Goal: Information Seeking & Learning: Learn about a topic

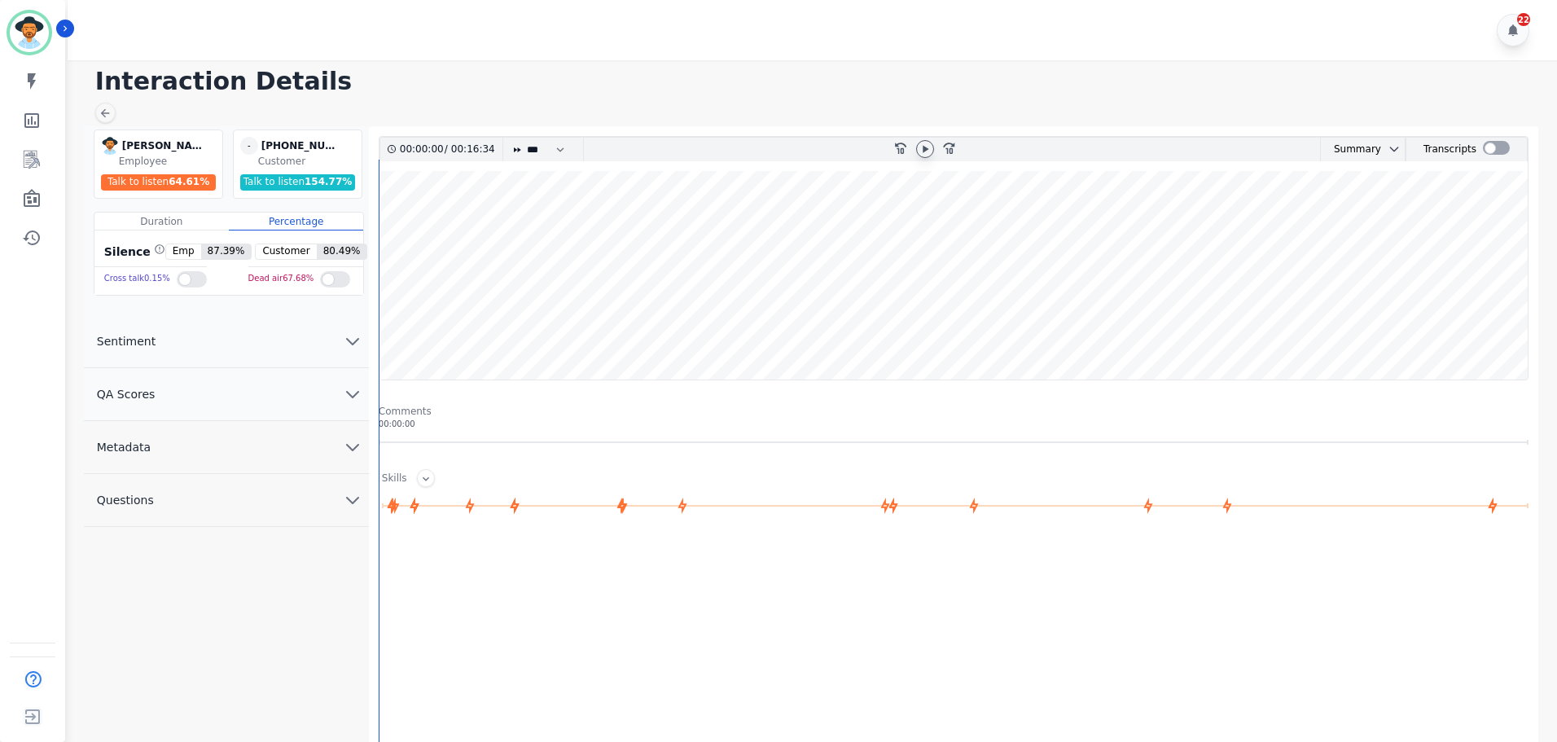
click at [921, 150] on icon at bounding box center [925, 149] width 13 height 13
click at [958, 146] on div "fast-forward-10" at bounding box center [950, 150] width 24 height 24
click at [955, 145] on div "fast-forward-10" at bounding box center [950, 150] width 24 height 24
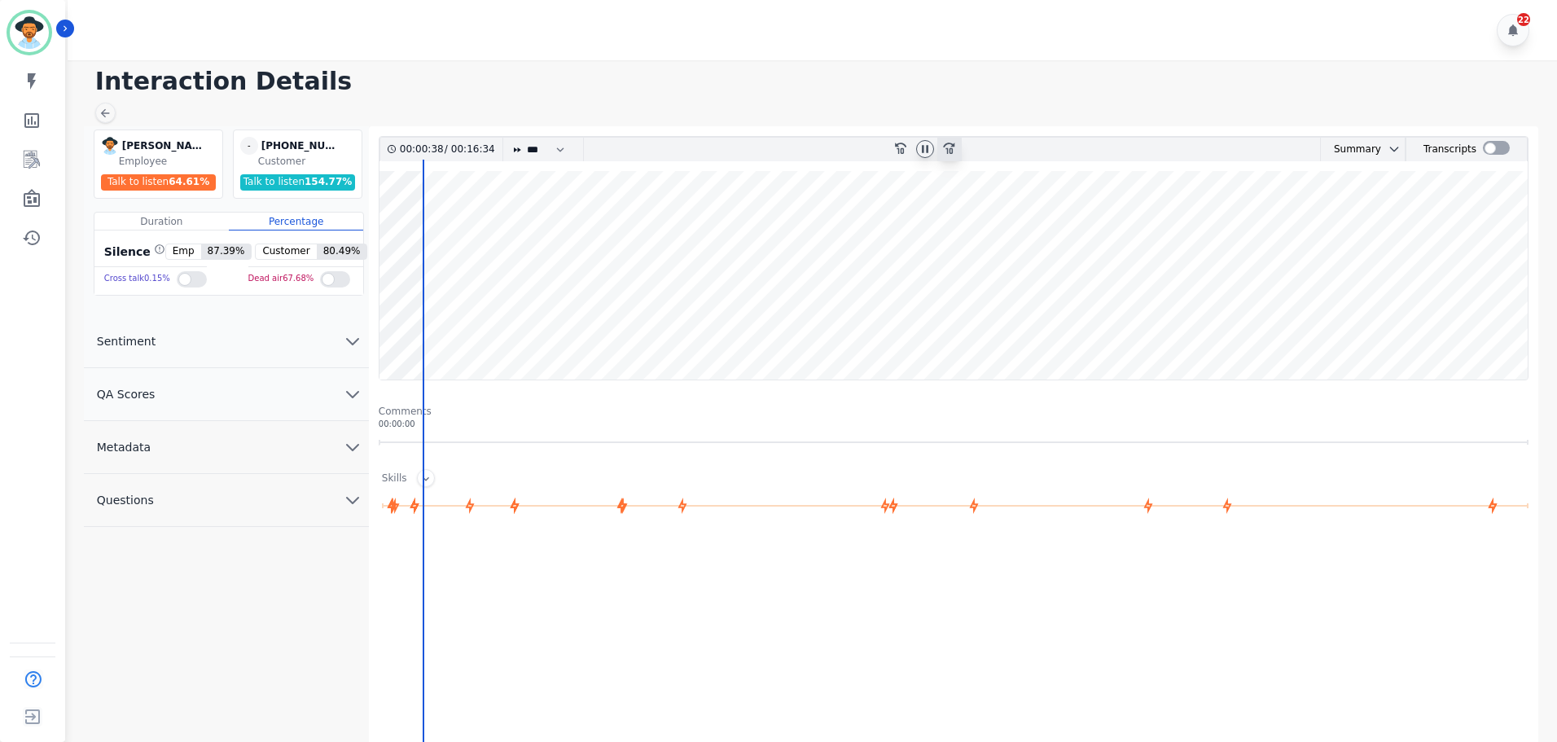
click at [955, 145] on div "fast-forward-10" at bounding box center [950, 150] width 24 height 24
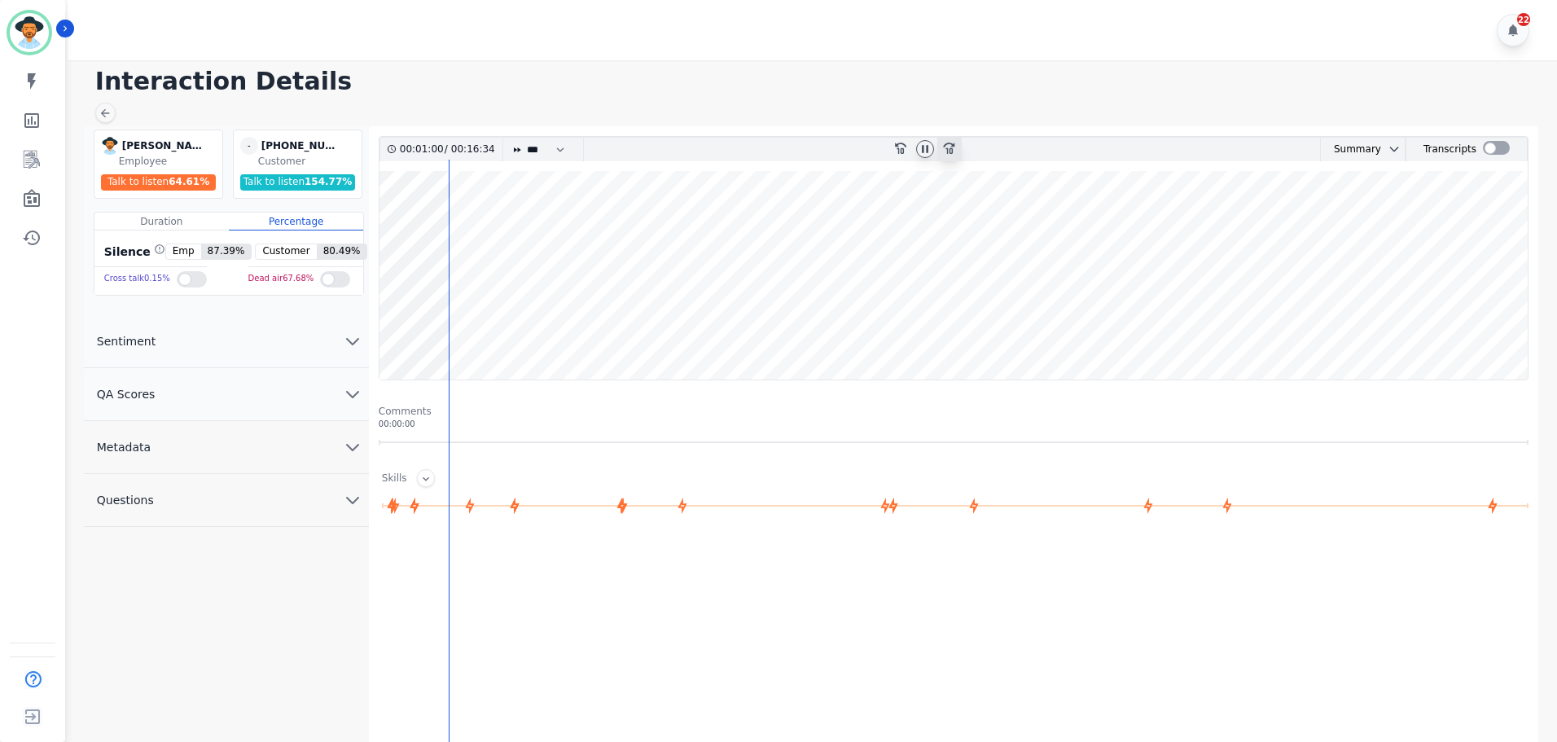
click at [955, 145] on div "fast-forward-10" at bounding box center [950, 150] width 24 height 24
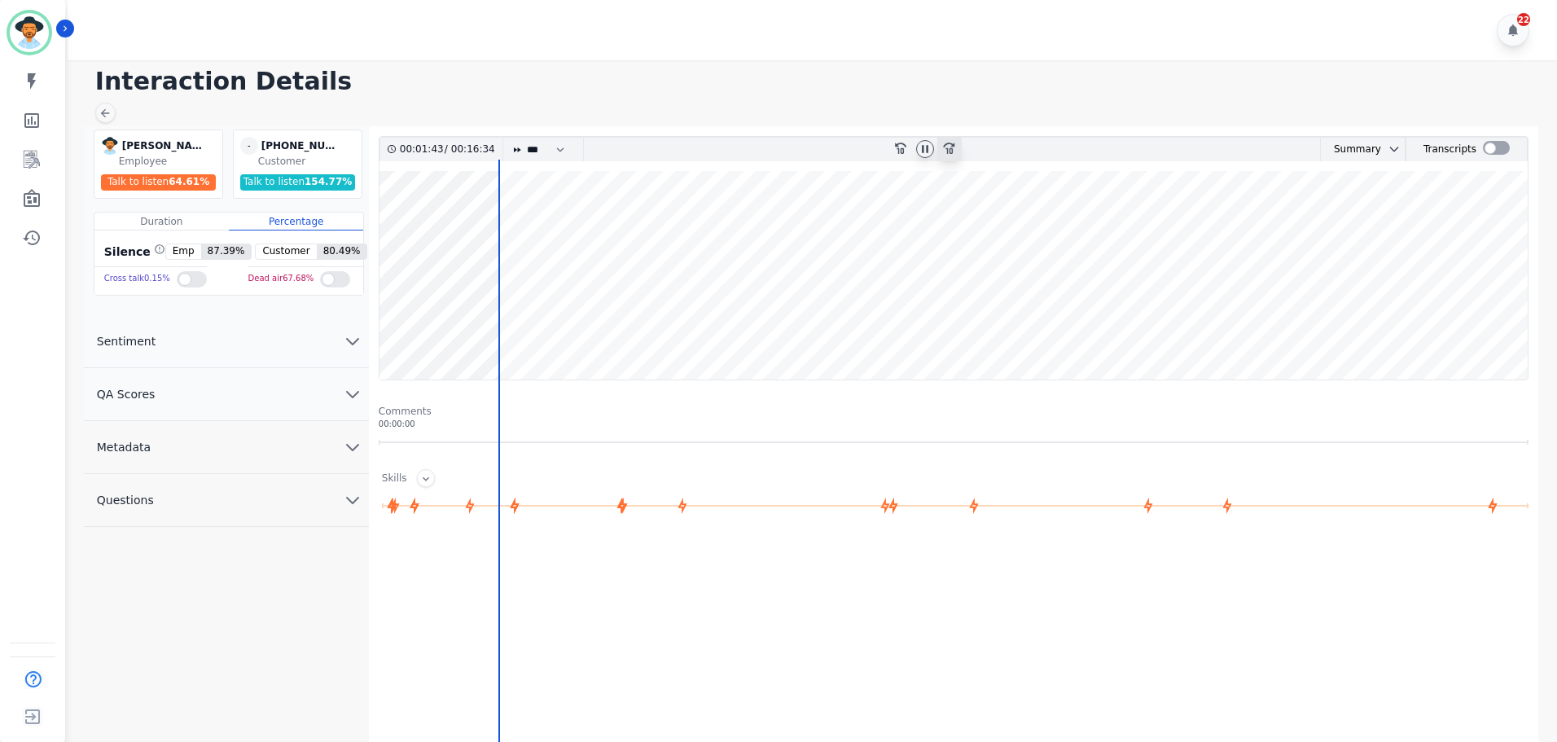
click at [954, 146] on icon at bounding box center [948, 148] width 11 height 11
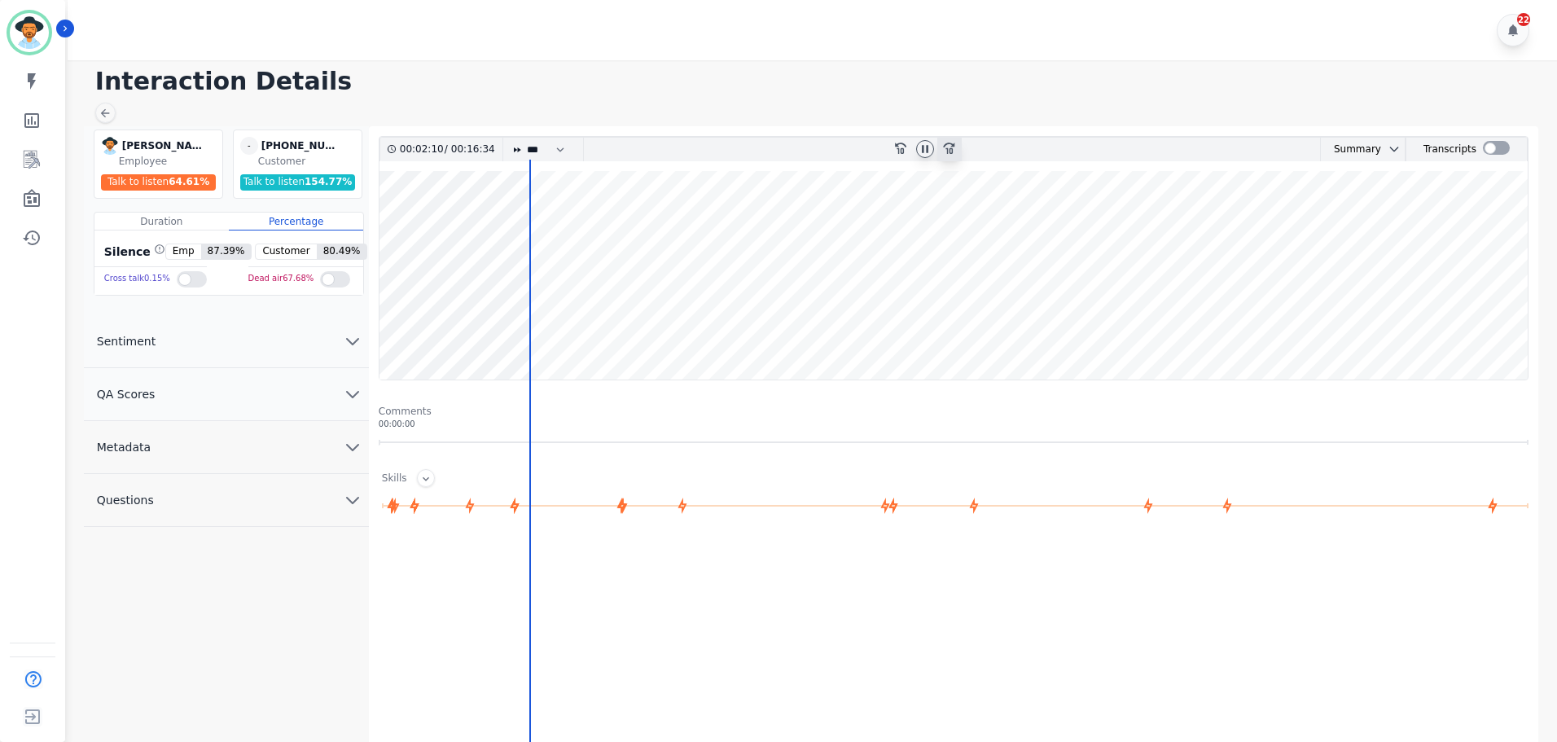
click at [954, 146] on icon at bounding box center [948, 148] width 11 height 11
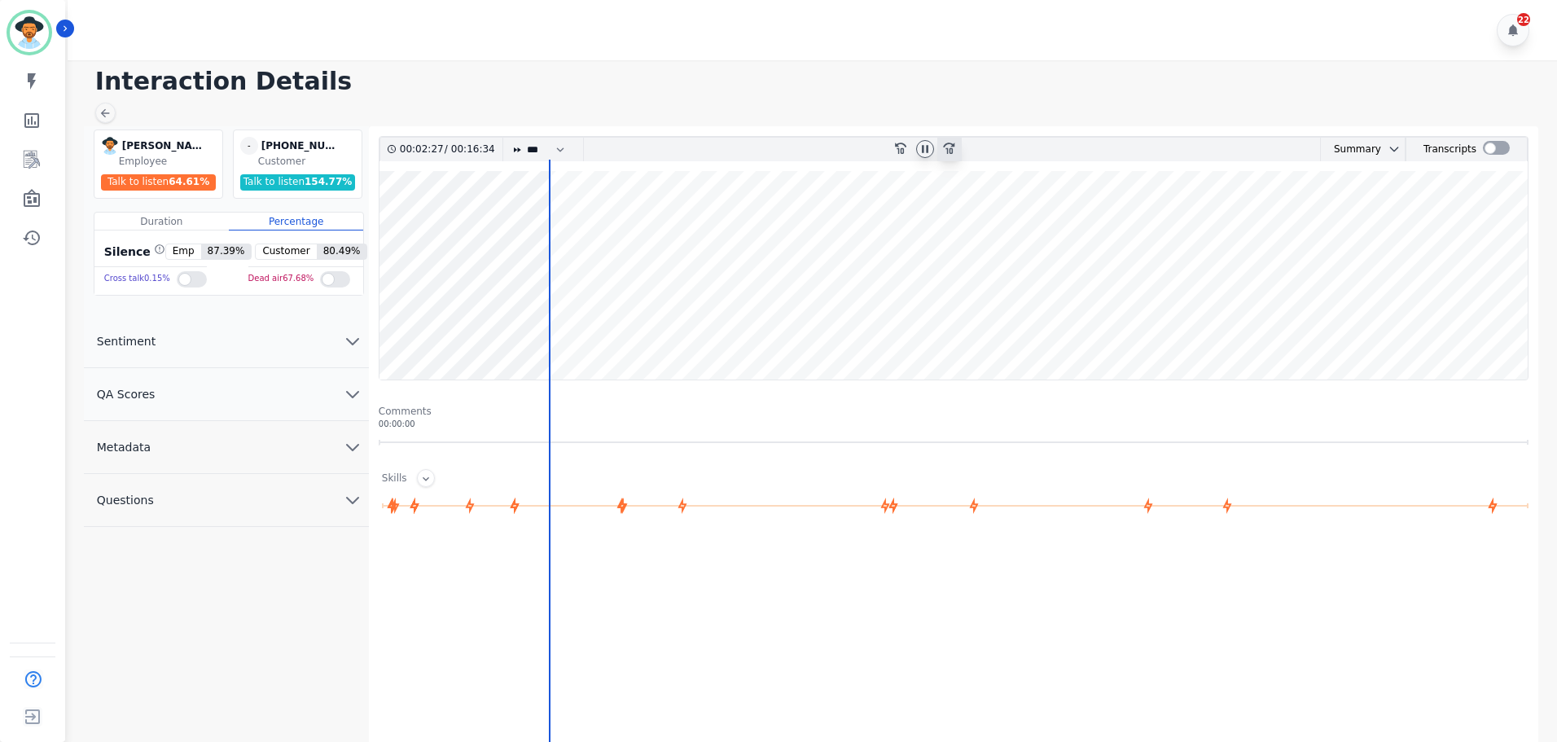
click at [953, 146] on icon at bounding box center [948, 148] width 11 height 11
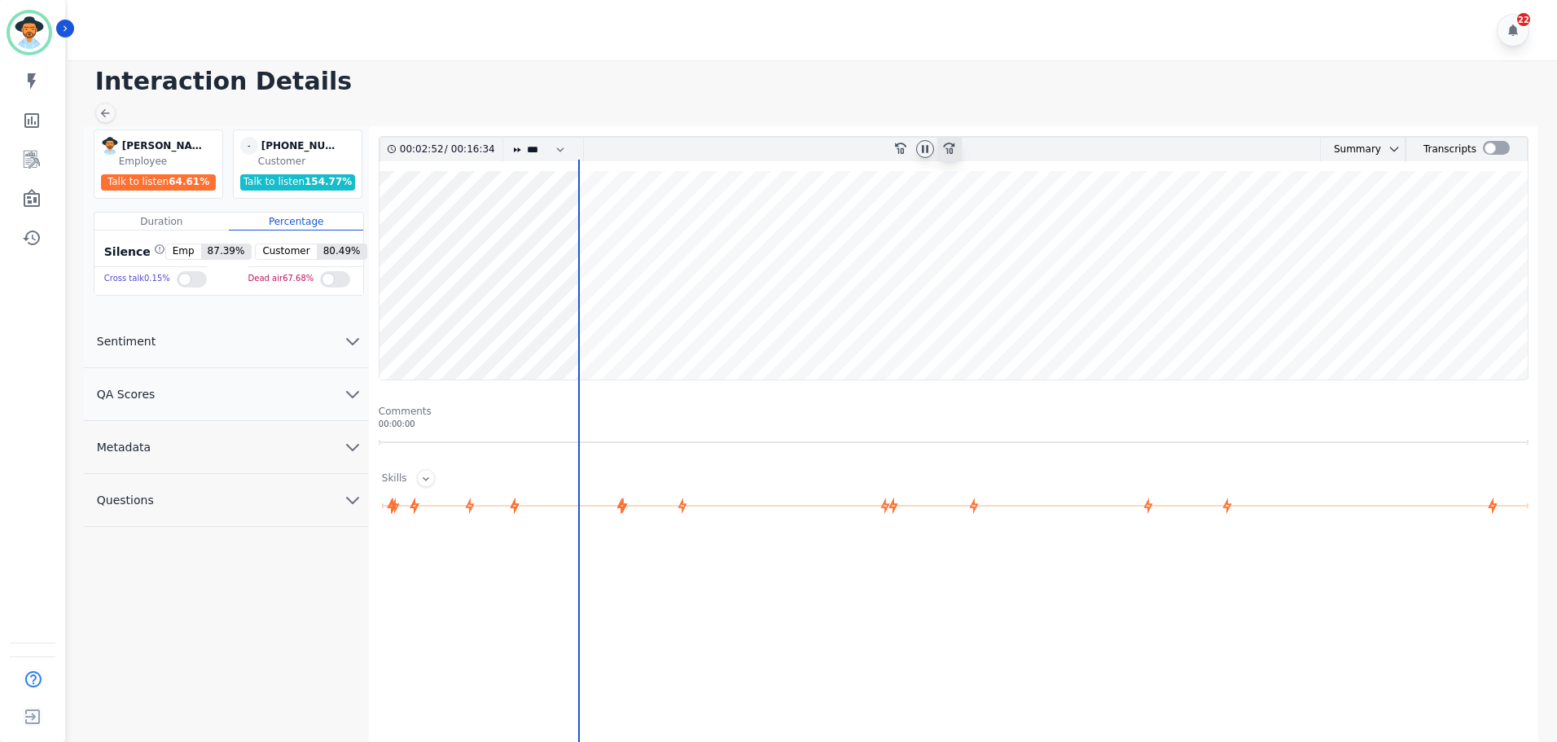
click at [950, 147] on icon "fast-forward-10" at bounding box center [948, 147] width 13 height 13
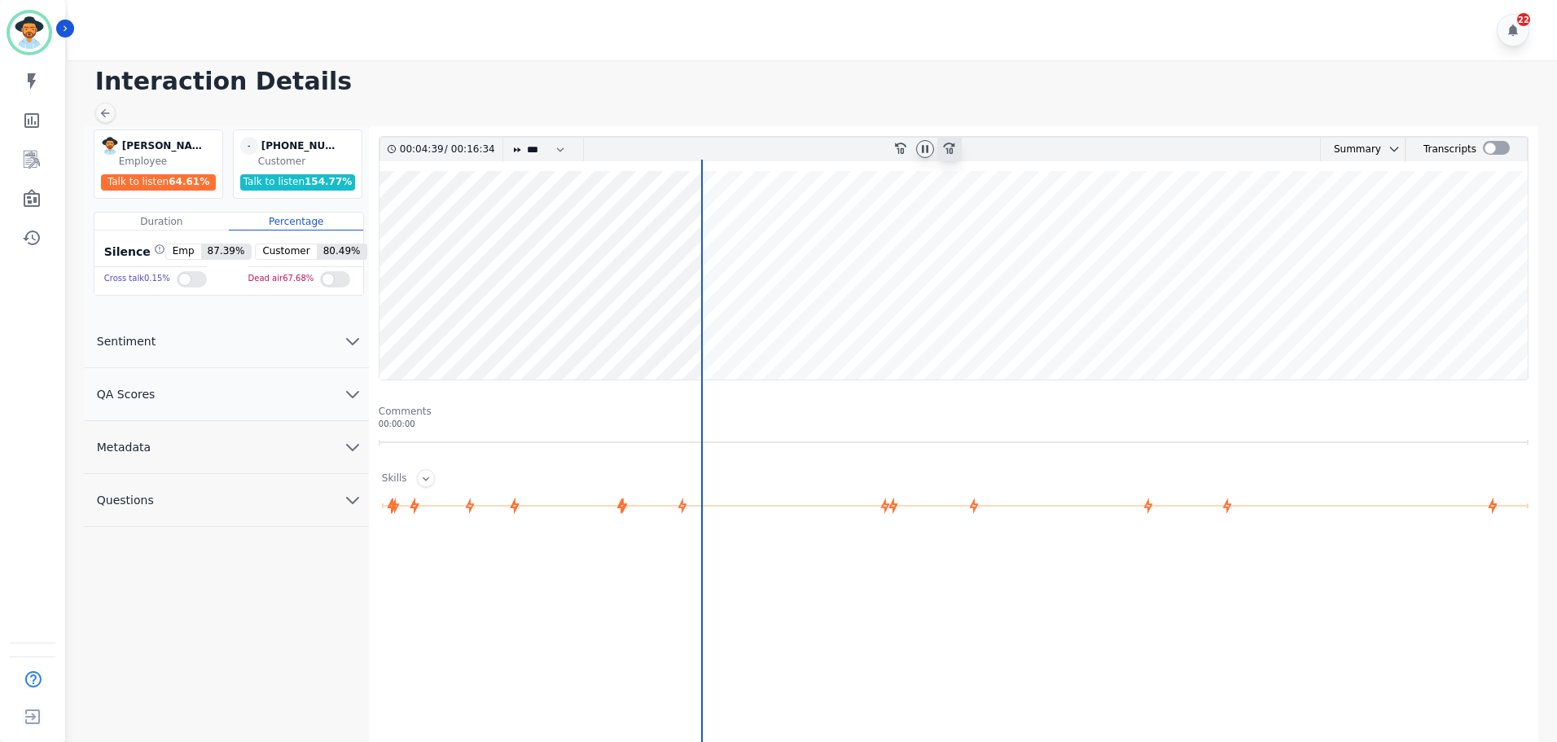
click at [953, 149] on icon "fast-forward-10" at bounding box center [948, 147] width 13 height 13
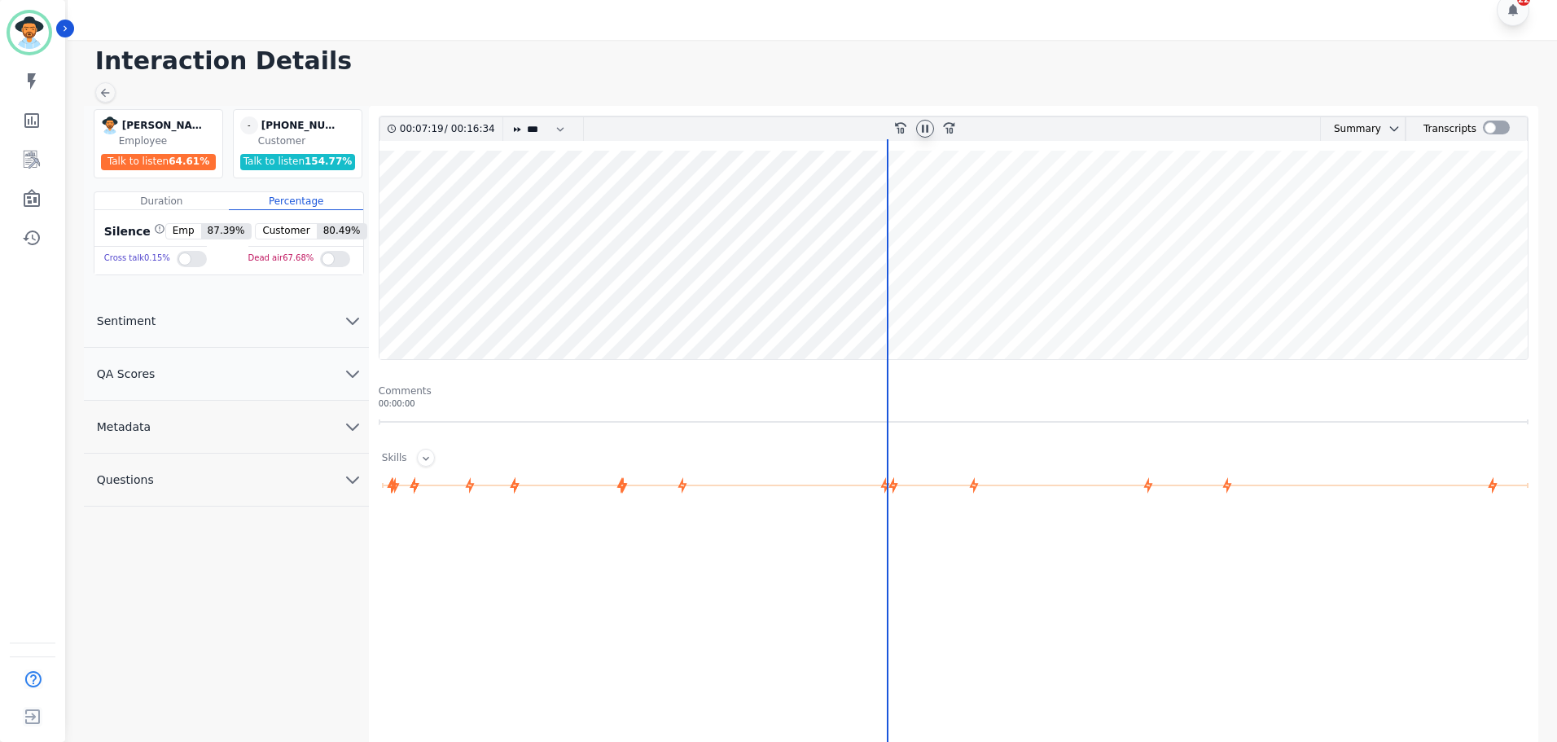
scroll to position [21, 0]
click at [947, 125] on icon "fast-forward-10" at bounding box center [948, 126] width 13 height 13
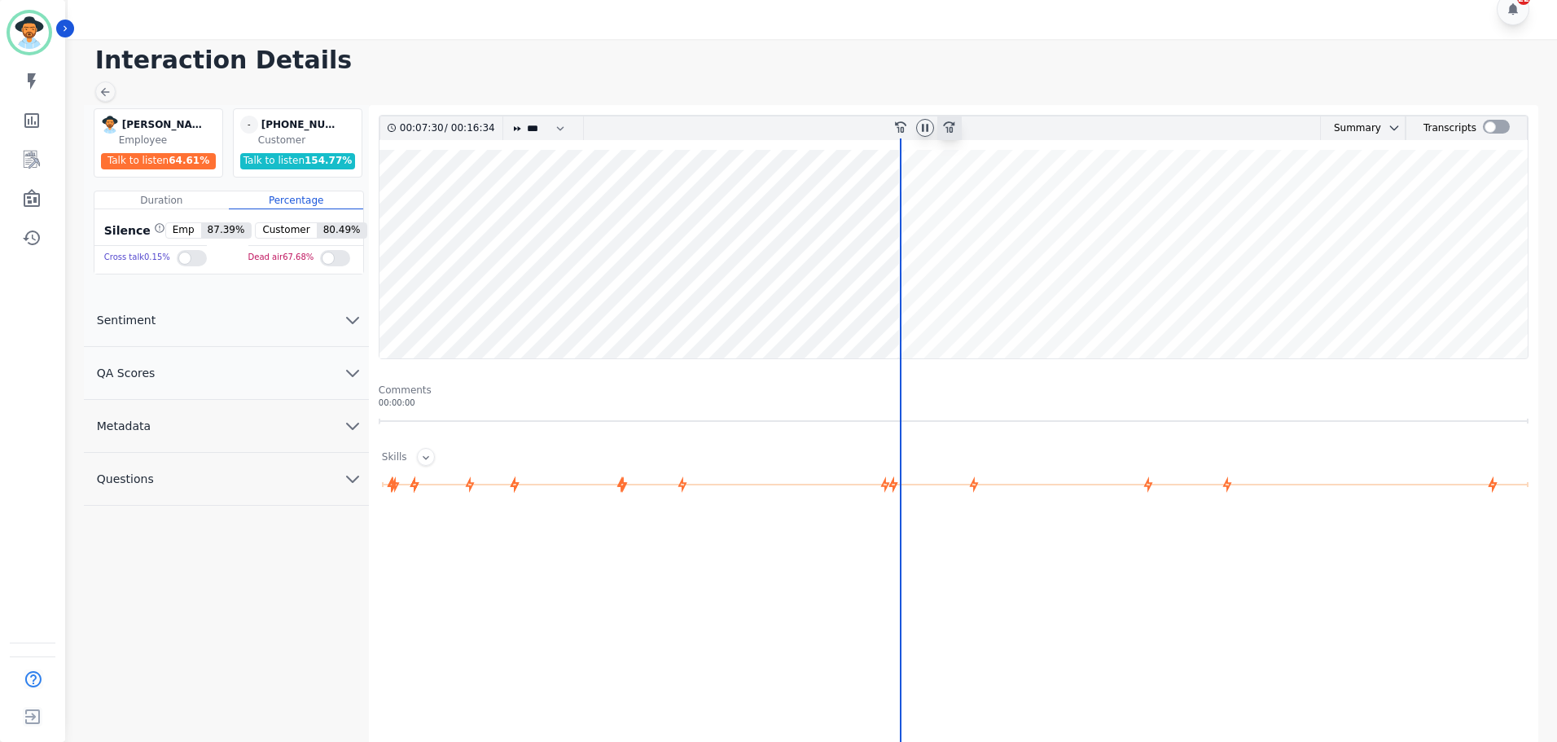
click at [947, 125] on icon "fast-forward-10" at bounding box center [948, 126] width 13 height 13
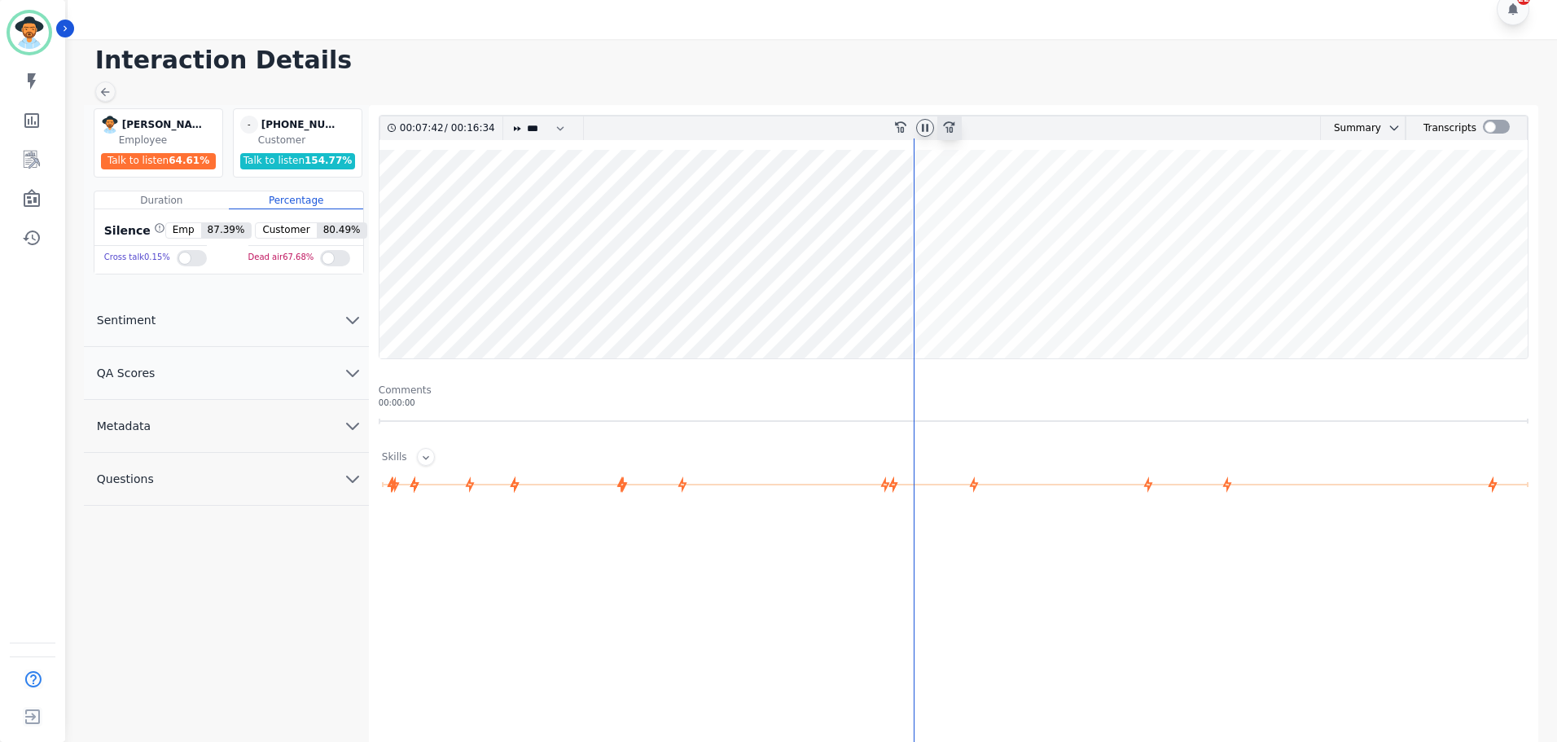
click at [947, 125] on icon "fast-forward-10" at bounding box center [948, 126] width 13 height 13
click at [950, 125] on icon "fast-forward-10" at bounding box center [948, 126] width 13 height 13
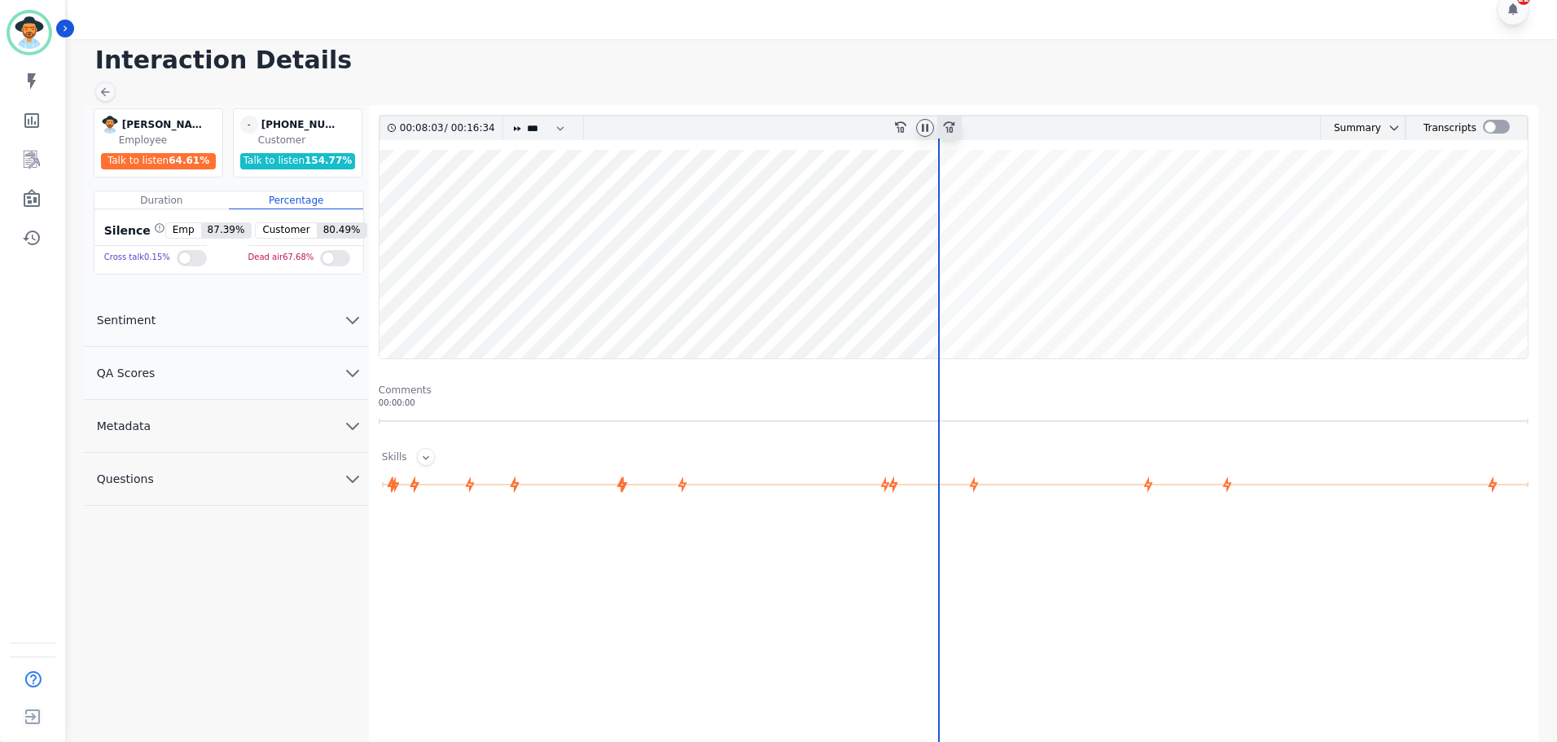
click at [950, 125] on icon "fast-forward-10" at bounding box center [948, 126] width 13 height 13
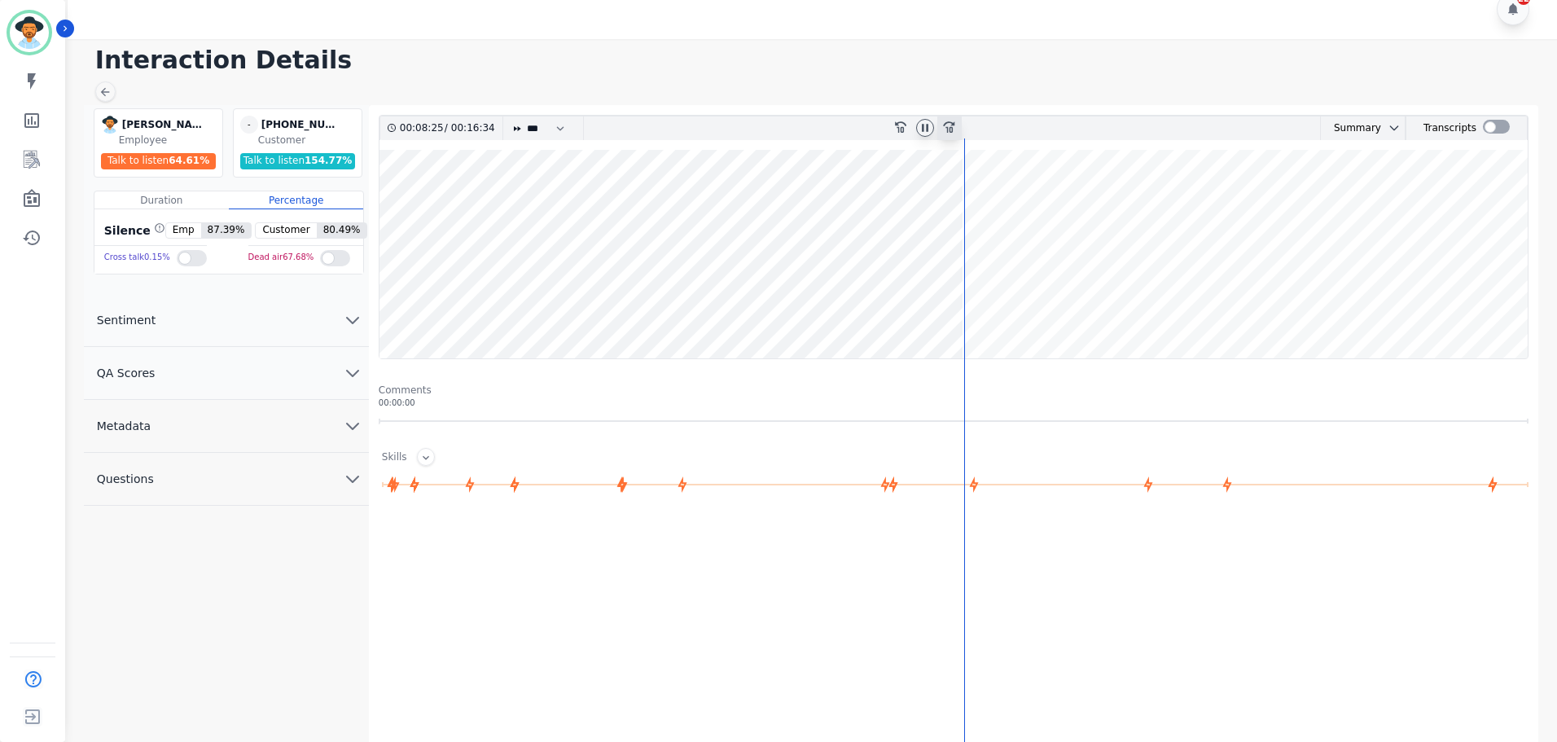
click at [950, 124] on icon "fast-forward-10" at bounding box center [948, 126] width 13 height 13
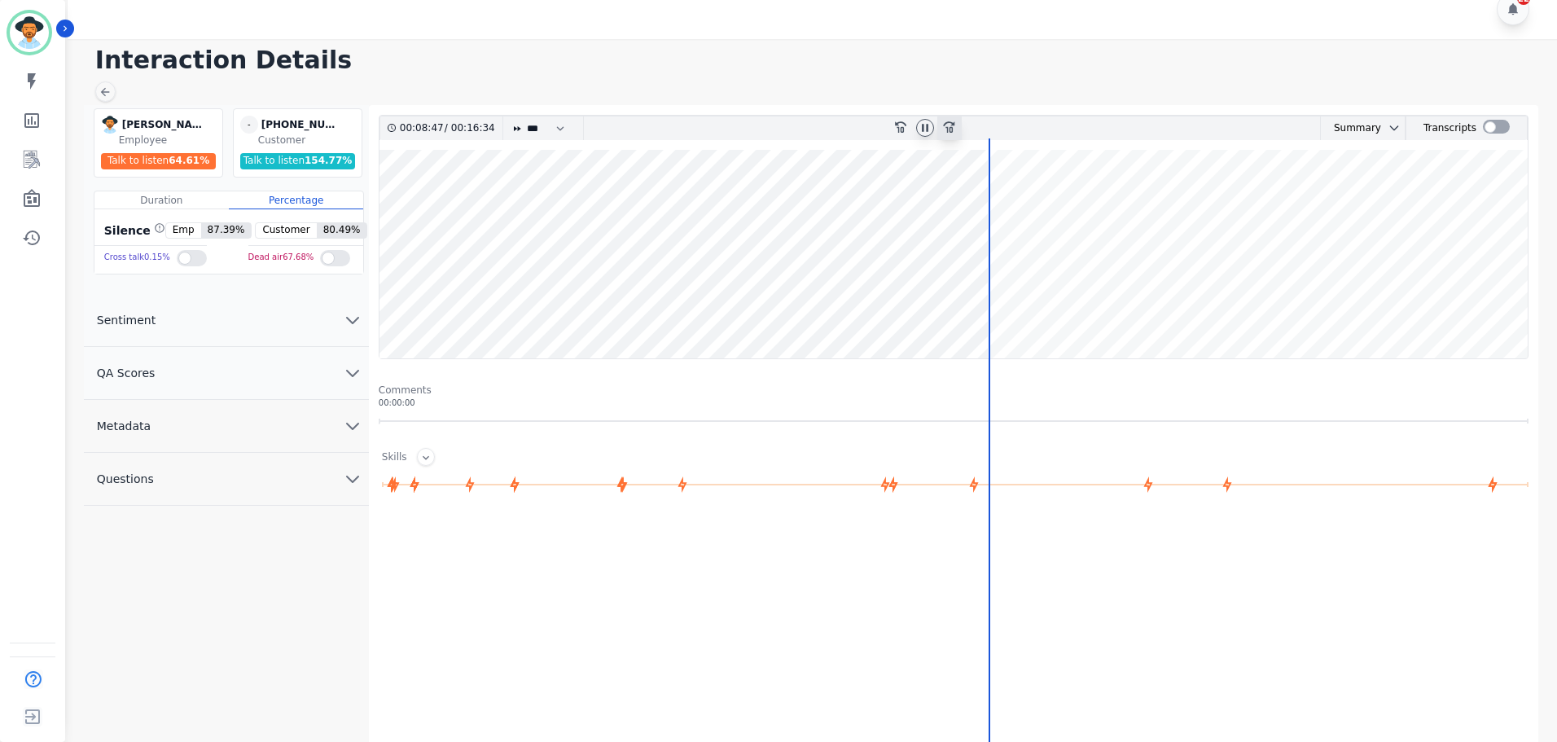
click at [950, 124] on icon "fast-forward-10" at bounding box center [948, 126] width 13 height 13
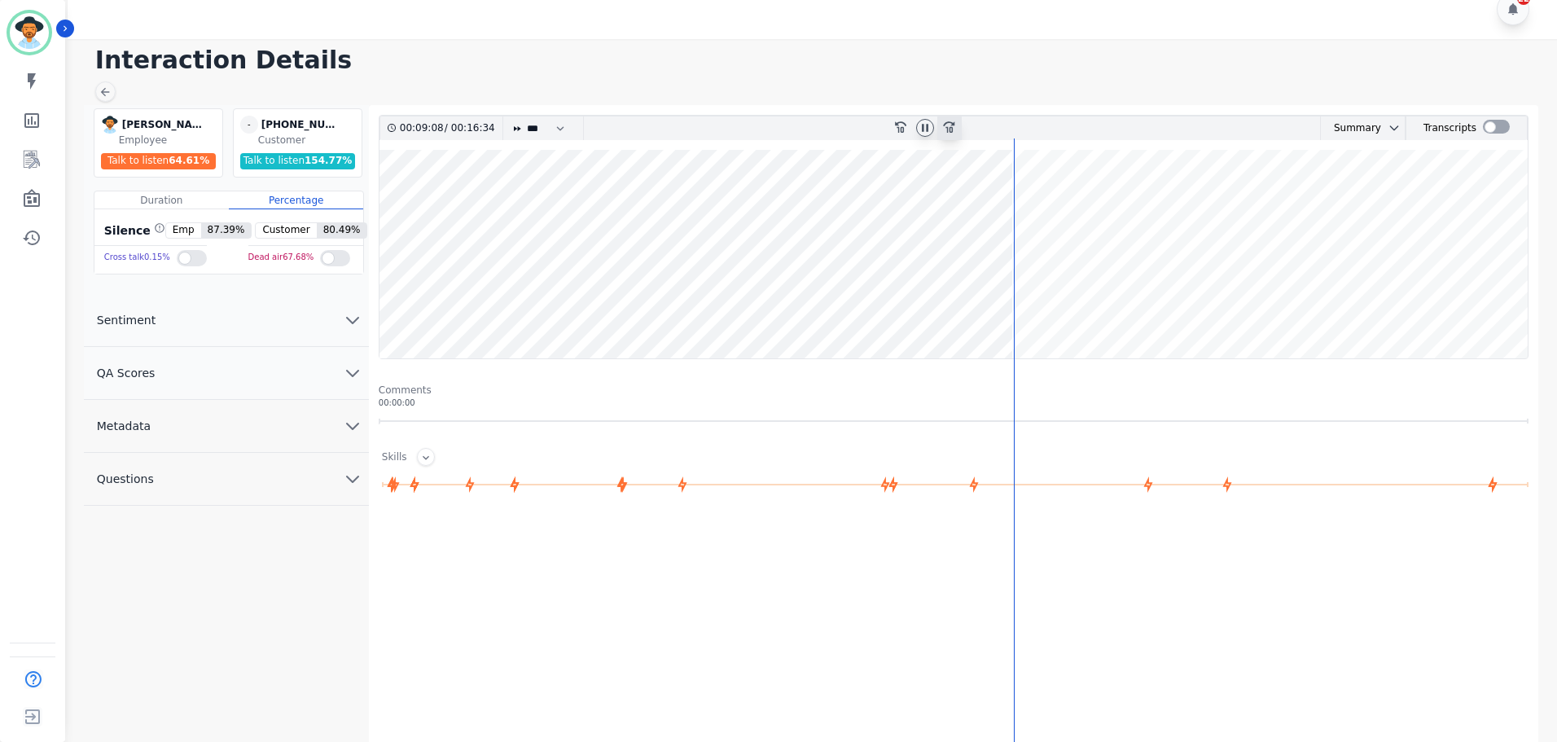
click at [950, 124] on icon "fast-forward-10" at bounding box center [948, 126] width 13 height 13
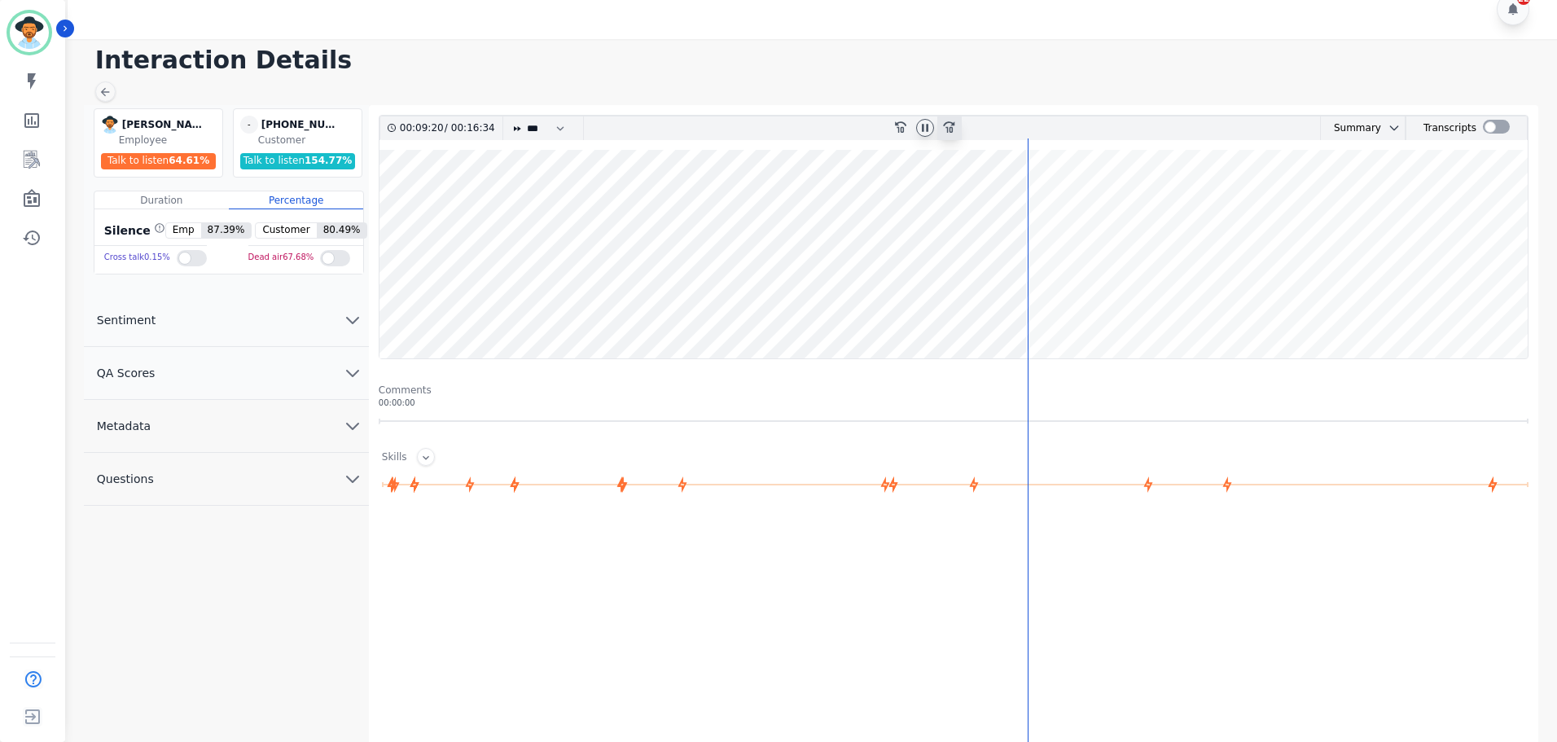
click at [950, 124] on icon "fast-forward-10" at bounding box center [948, 126] width 13 height 13
